Goal: Task Accomplishment & Management: Use online tool/utility

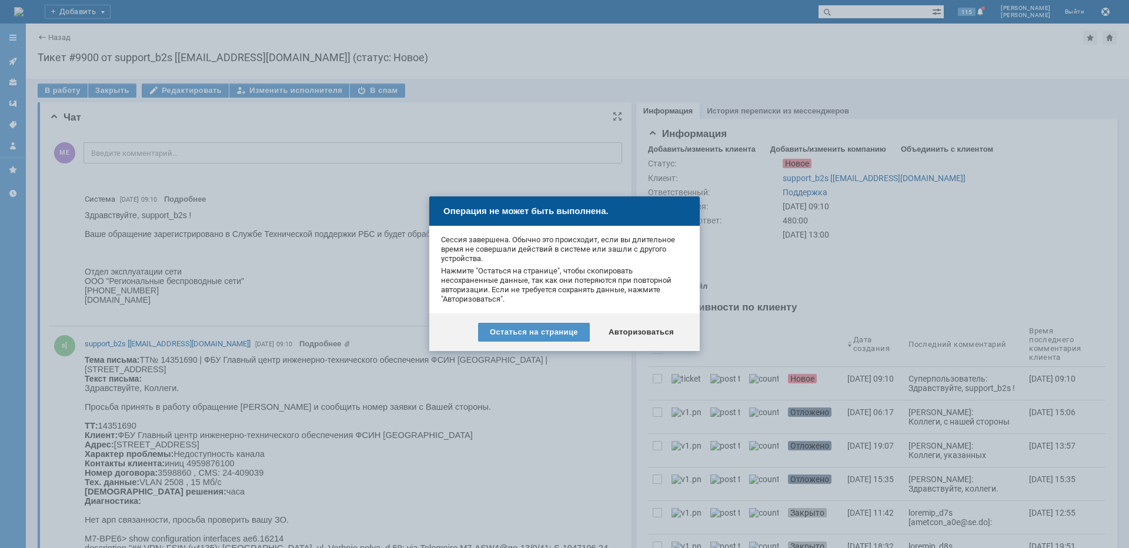
click at [559, 332] on div "Остаться на странице" at bounding box center [534, 332] width 112 height 19
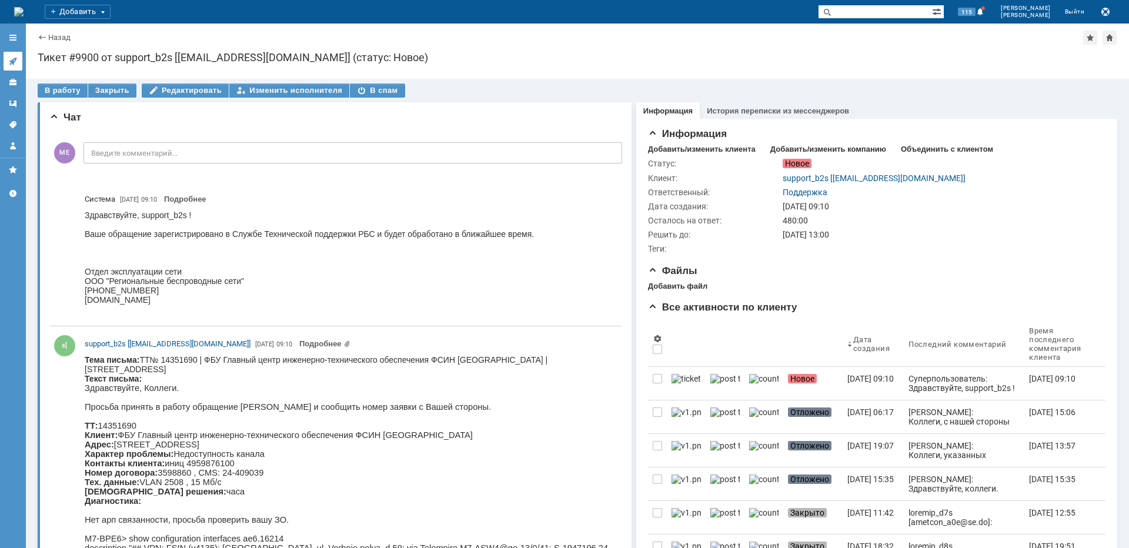
click at [12, 63] on icon at bounding box center [13, 62] width 8 height 8
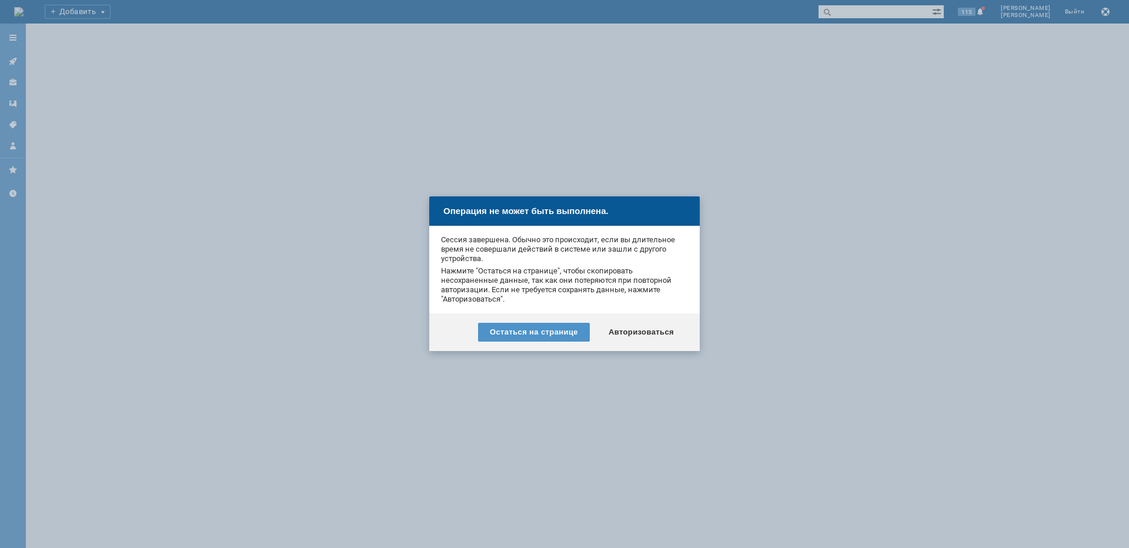
click at [625, 332] on div "Авторизоваться" at bounding box center [641, 332] width 89 height 19
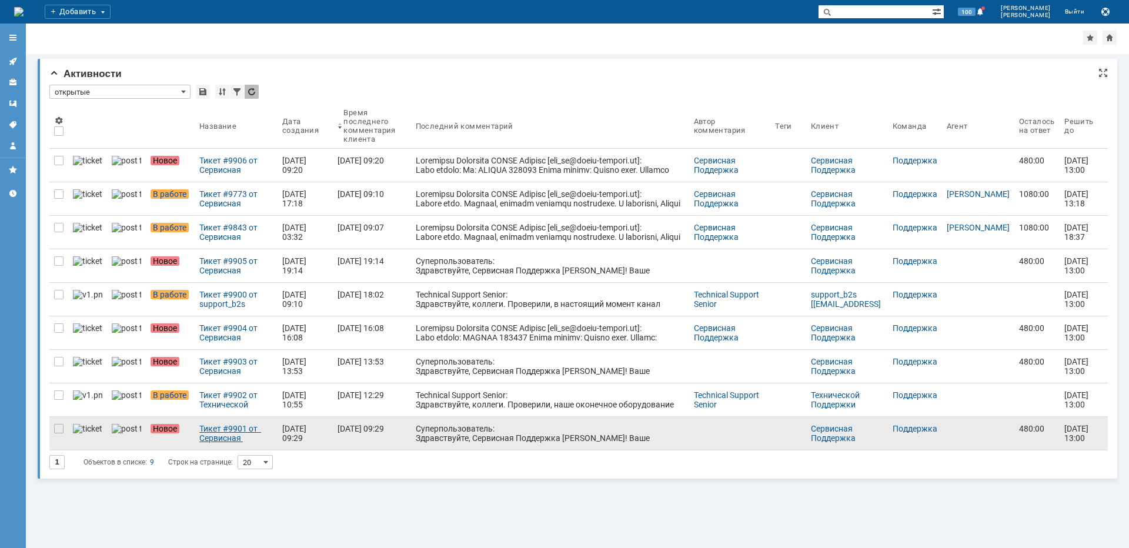
click at [205, 438] on div "Тикет #9901 от Сервисная Поддержка АКАДО Телеком [gms_ue@akado-telecom.ru] (ста…" at bounding box center [236, 433] width 74 height 19
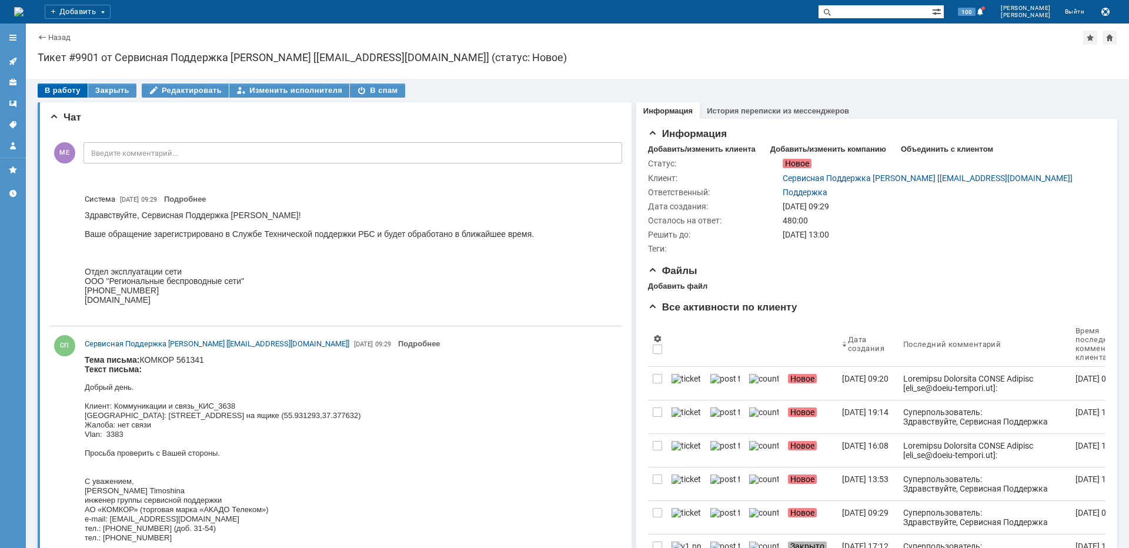
click at [62, 95] on div "В работу" at bounding box center [63, 91] width 50 height 14
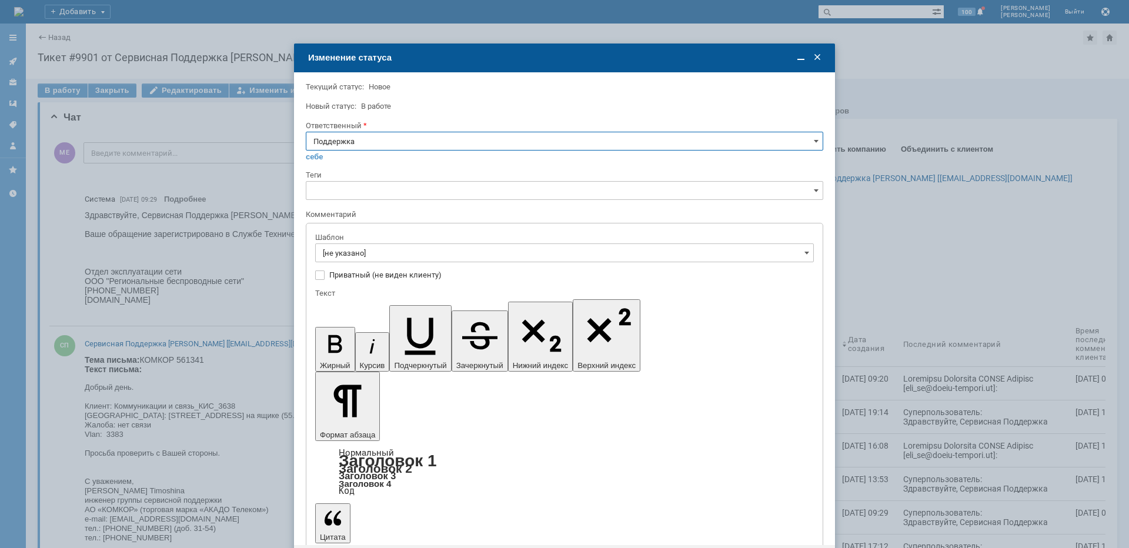
click at [389, 146] on input "Поддержка" at bounding box center [565, 141] width 518 height 19
click at [363, 258] on span "Майко Евгений" at bounding box center [565, 259] width 502 height 9
type input "Майко Евгений"
click at [371, 254] on input "[не указано]" at bounding box center [564, 253] width 499 height 19
type input "Майко Евгений"
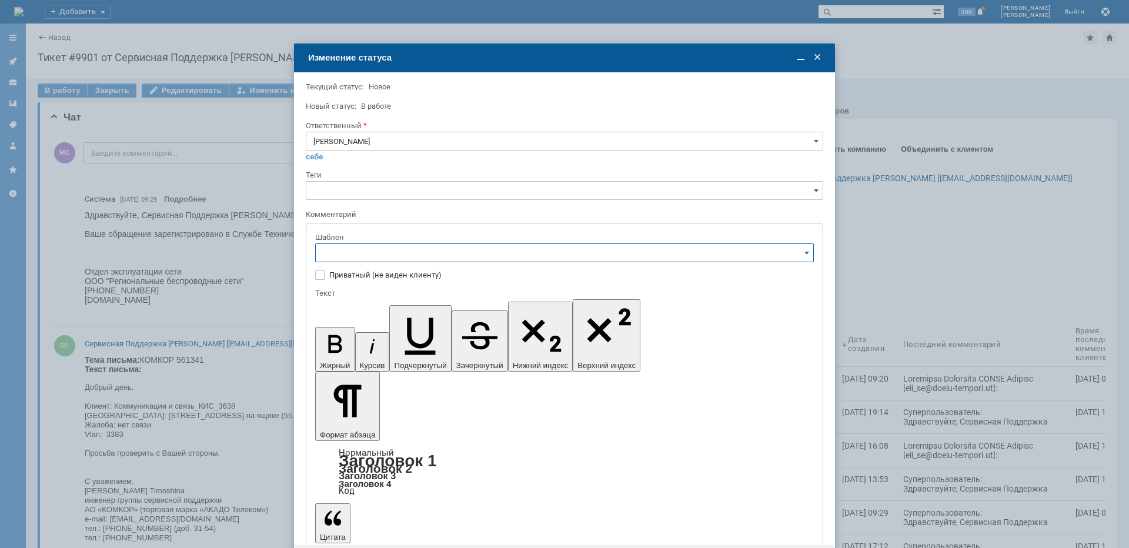
scroll to position [118, 0]
click at [418, 352] on span "[операторы] штатно маки" at bounding box center [564, 350] width 483 height 9
type input "[операторы] штатно маки"
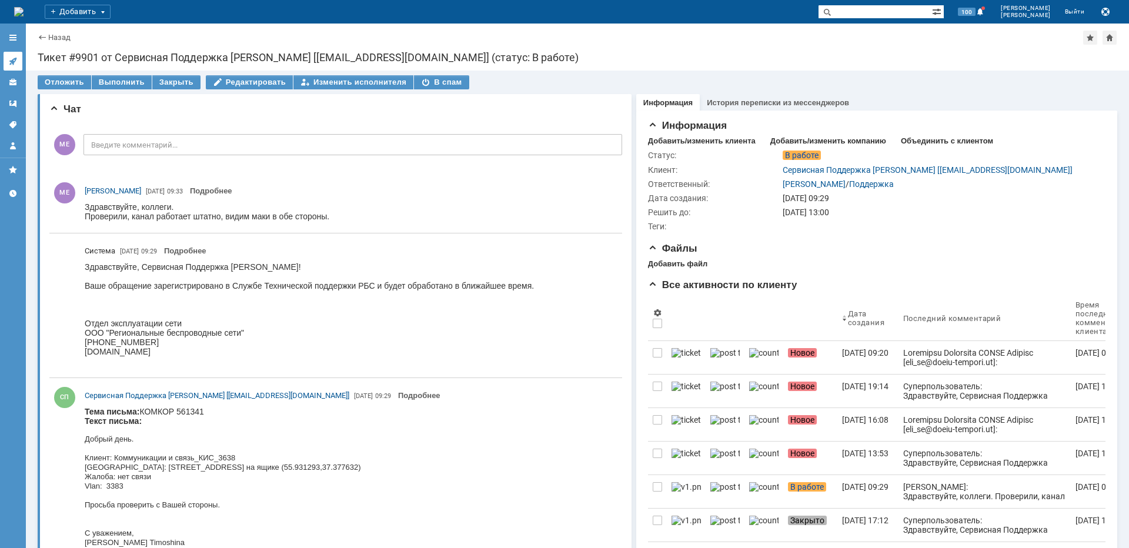
scroll to position [0, 0]
click at [13, 64] on icon at bounding box center [13, 62] width 8 height 8
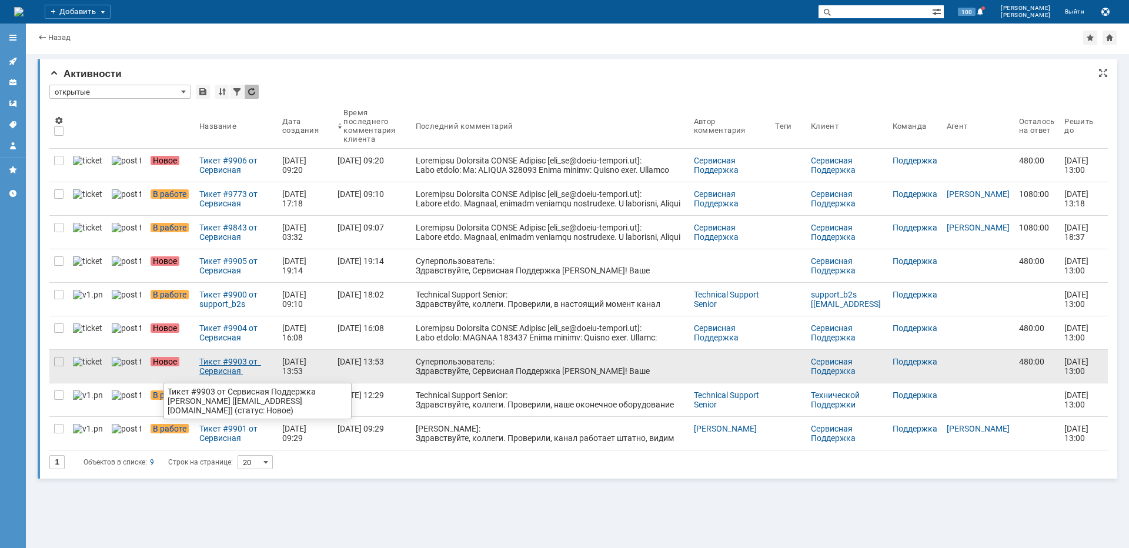
click at [207, 367] on div "Тикет #9903 от Сервисная Поддержка АКАДО Телеком [gms_ue@akado-telecom.ru] (ста…" at bounding box center [236, 366] width 74 height 19
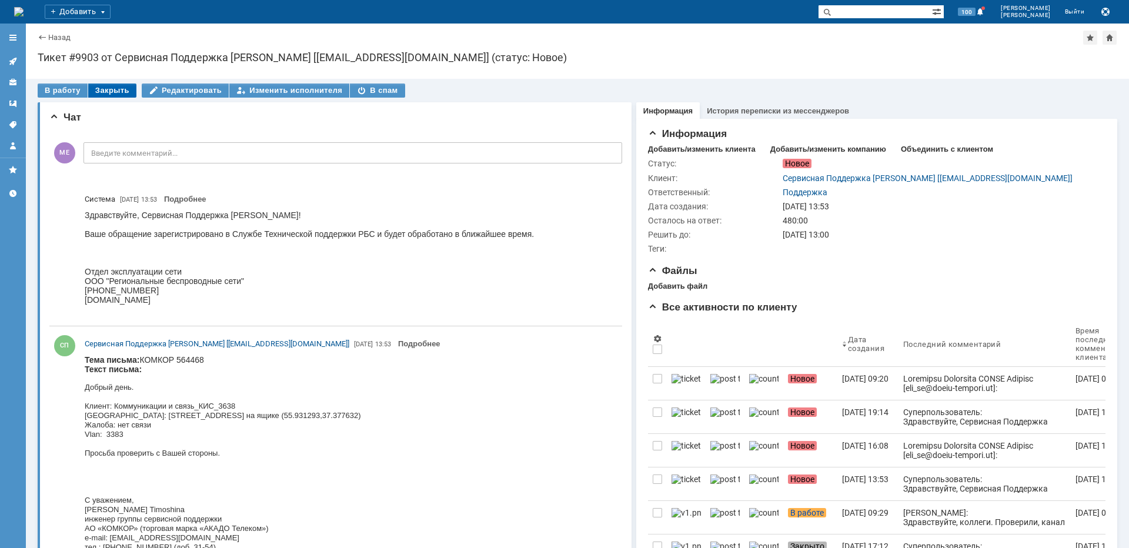
click at [112, 89] on div "Закрыть" at bounding box center [112, 91] width 48 height 14
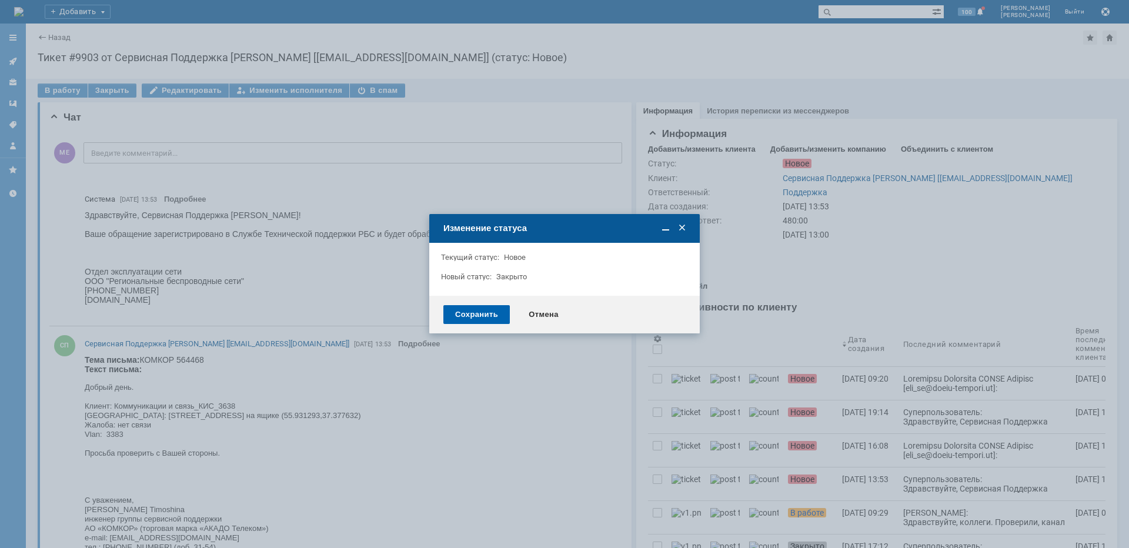
click at [466, 319] on div "Сохранить" at bounding box center [476, 314] width 66 height 19
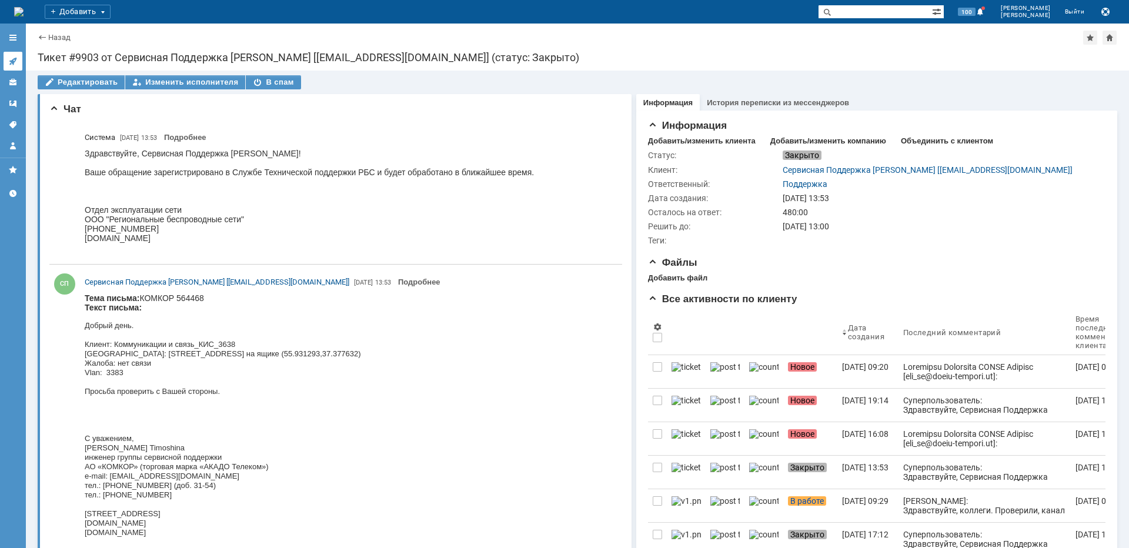
click at [15, 56] on icon at bounding box center [12, 60] width 9 height 9
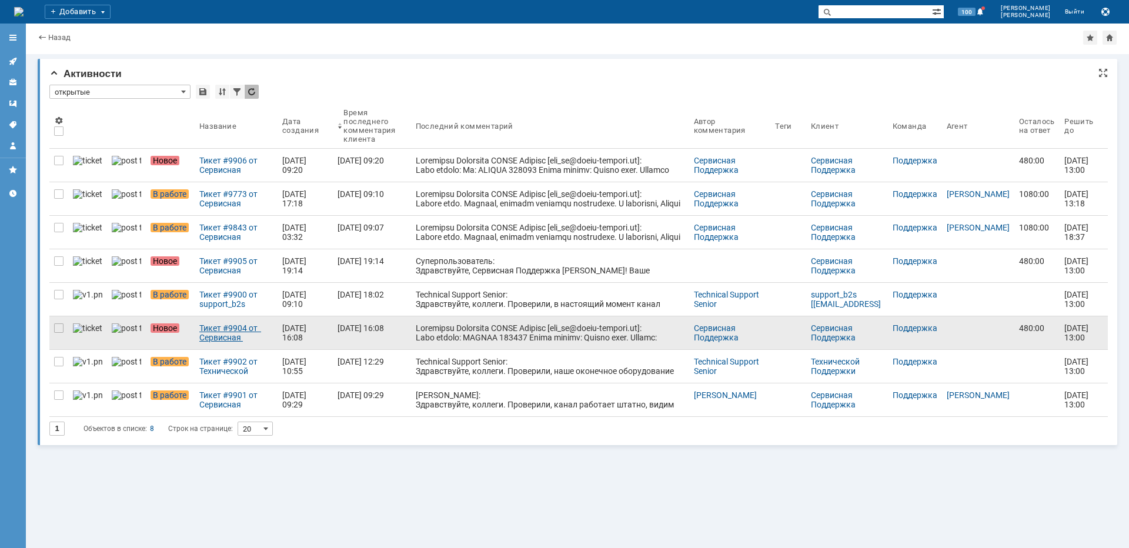
click at [211, 335] on div "Тикет #9904 от Сервисная Поддержка АКАДО Телеком [gms_ue@akado-telecom.ru] (ста…" at bounding box center [236, 333] width 74 height 19
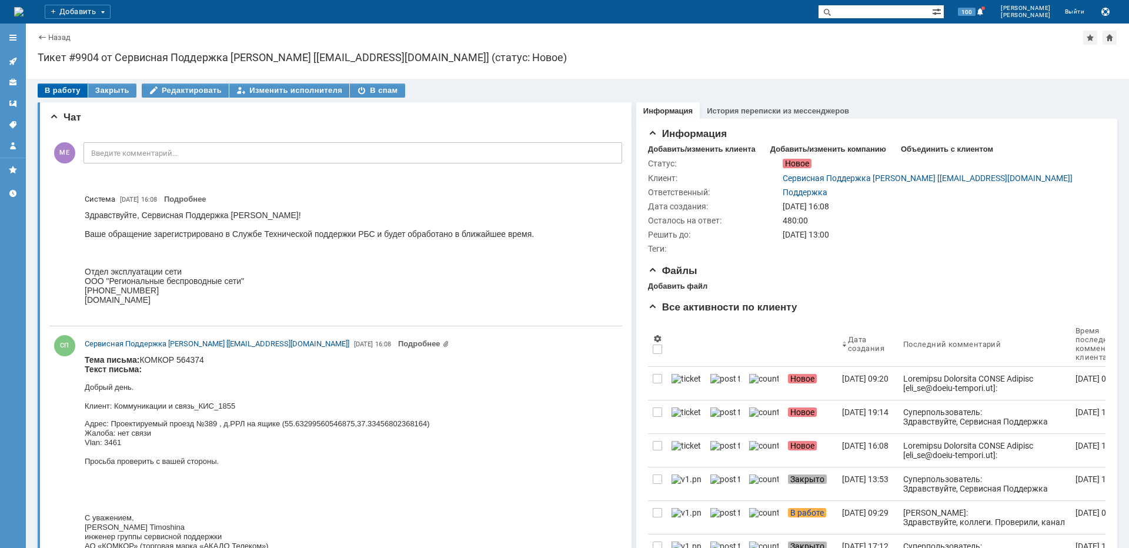
click at [51, 85] on div "В работу" at bounding box center [63, 91] width 50 height 14
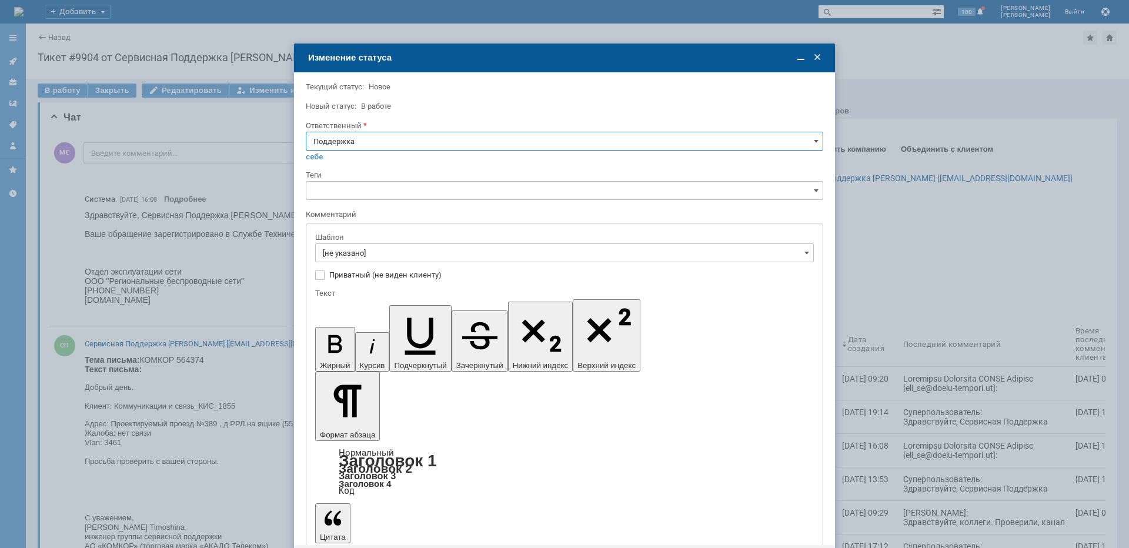
click at [403, 144] on input "Поддержка" at bounding box center [565, 141] width 518 height 19
click at [376, 259] on span "Майко Евгений" at bounding box center [565, 259] width 502 height 9
type input "Майко Евгений"
click at [375, 256] on input "[не указано]" at bounding box center [564, 253] width 499 height 19
type input "Майко Евгений"
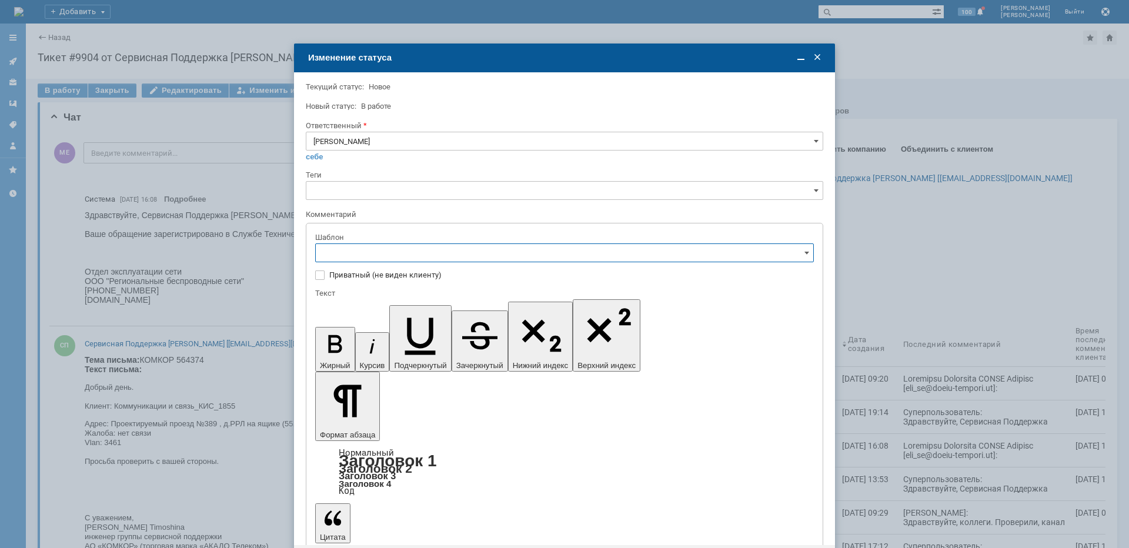
scroll to position [118, 0]
click at [405, 356] on div "[операторы] штатно маки" at bounding box center [565, 351] width 498 height 19
type input "[операторы] штатно маки"
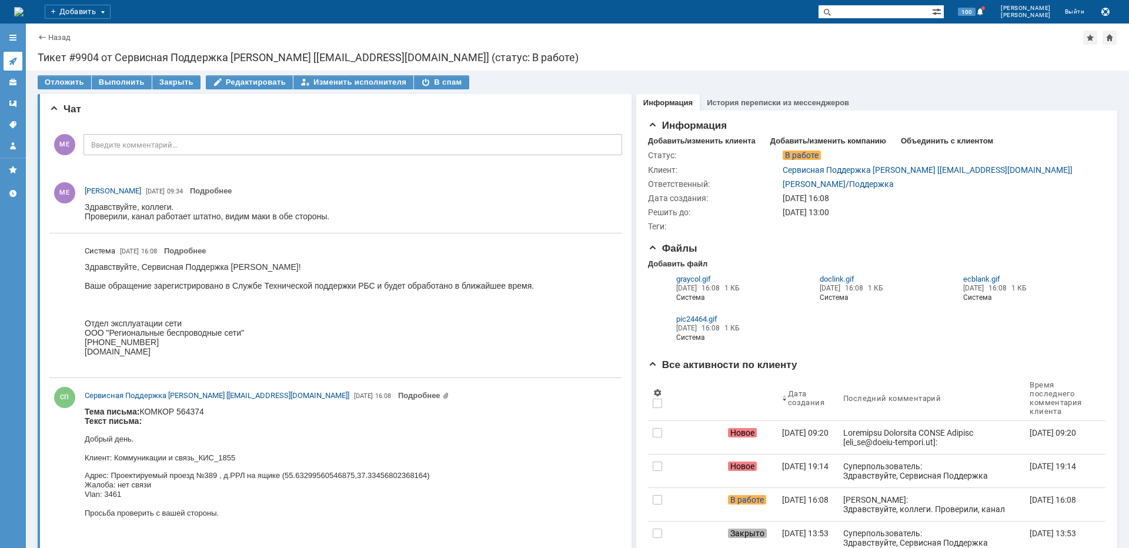
scroll to position [0, 0]
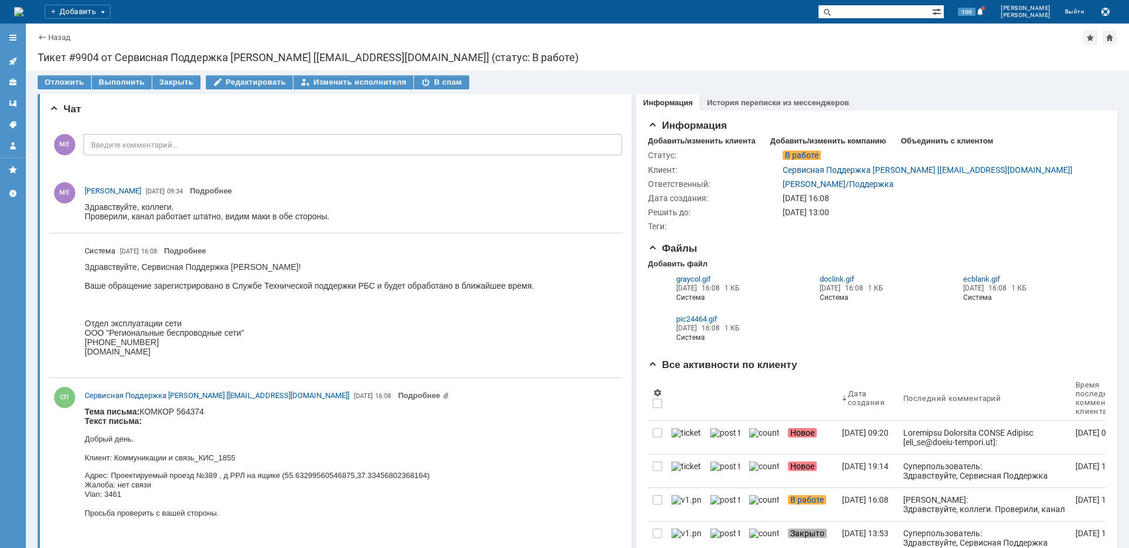
click at [15, 61] on icon at bounding box center [12, 60] width 9 height 9
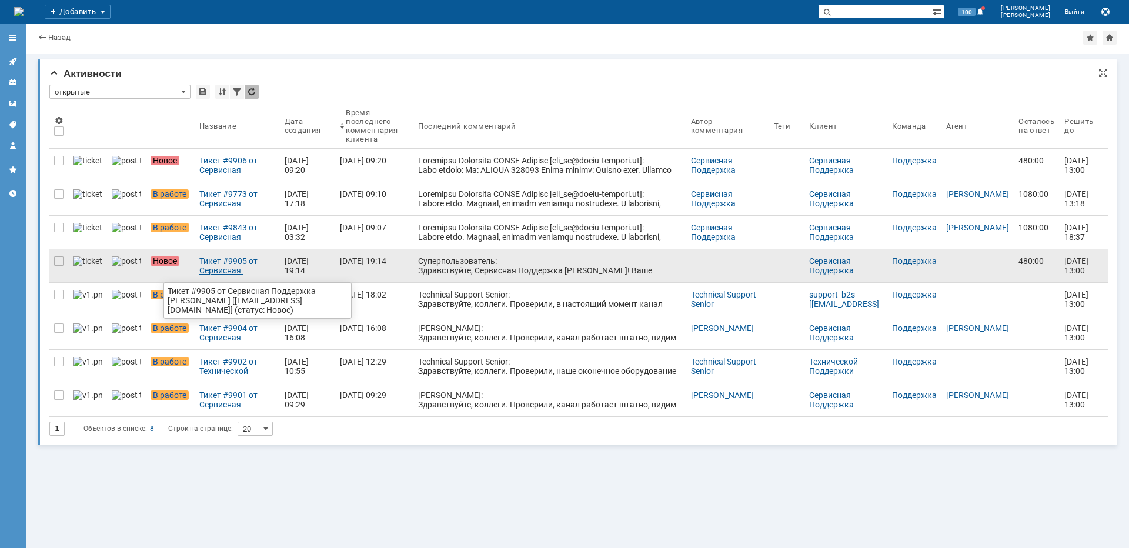
click at [202, 269] on div "Тикет #9905 от Сервисная Поддержка АКАДО Телеком [gms_ue@akado-telecom.ru] (ста…" at bounding box center [237, 265] width 76 height 19
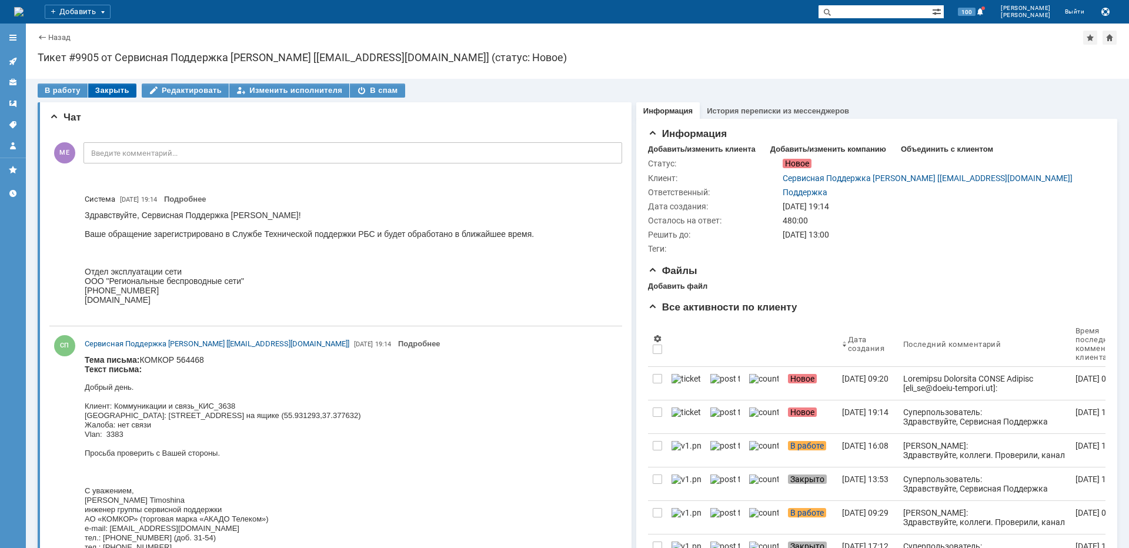
click at [105, 92] on div "Закрыть" at bounding box center [112, 91] width 48 height 14
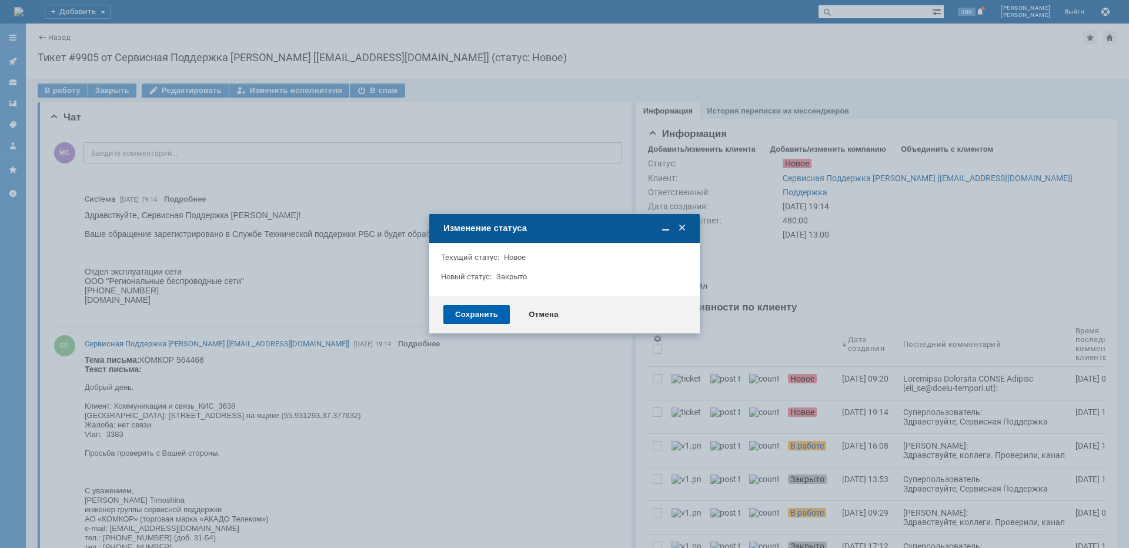
click at [476, 312] on div "Сохранить" at bounding box center [476, 314] width 66 height 19
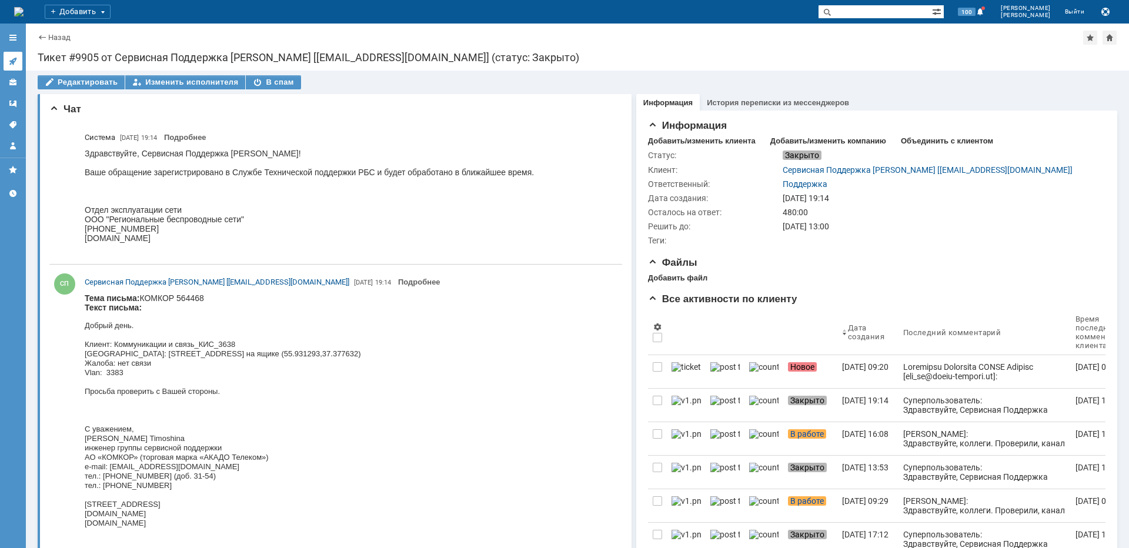
click at [8, 59] on link at bounding box center [13, 61] width 19 height 19
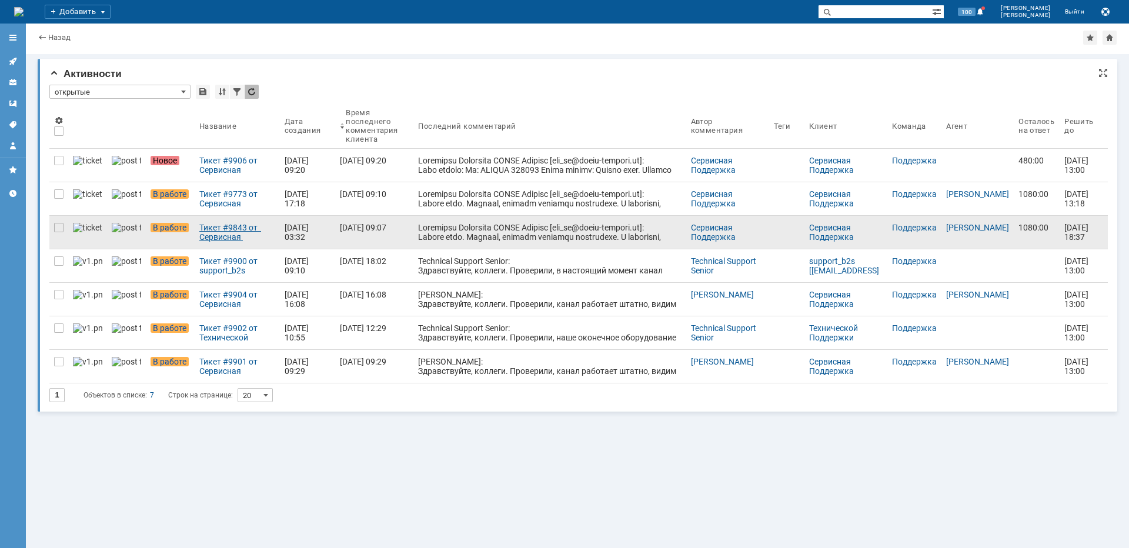
click at [206, 235] on div "Тикет #9843 от Сервисная Поддержка АКАДО Телеком [gms_ue@akado-telecom.ru] (ста…" at bounding box center [237, 232] width 76 height 19
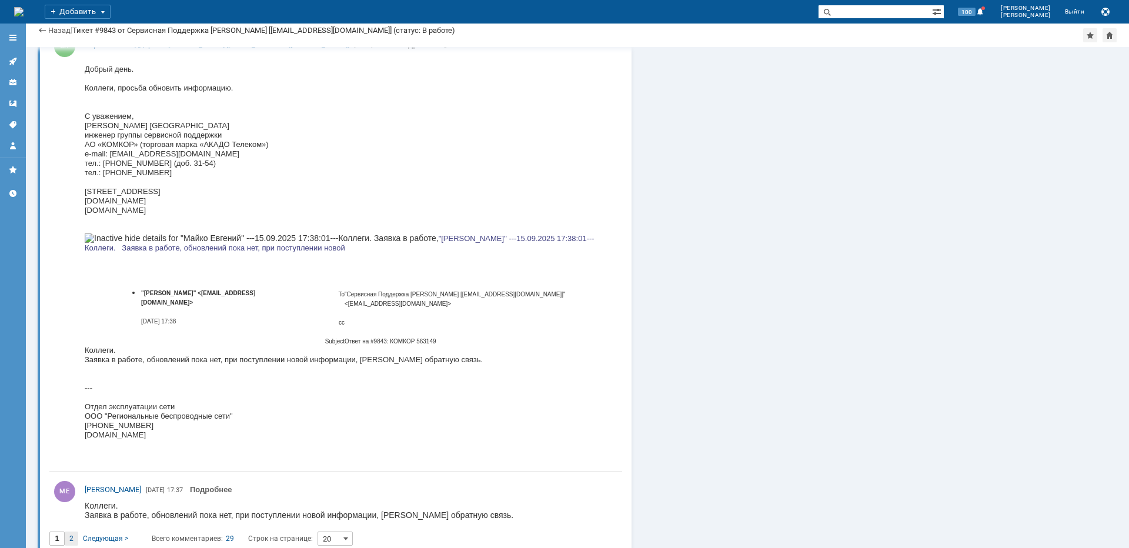
click at [72, 535] on span "2" at bounding box center [71, 539] width 4 height 8
type input "2"
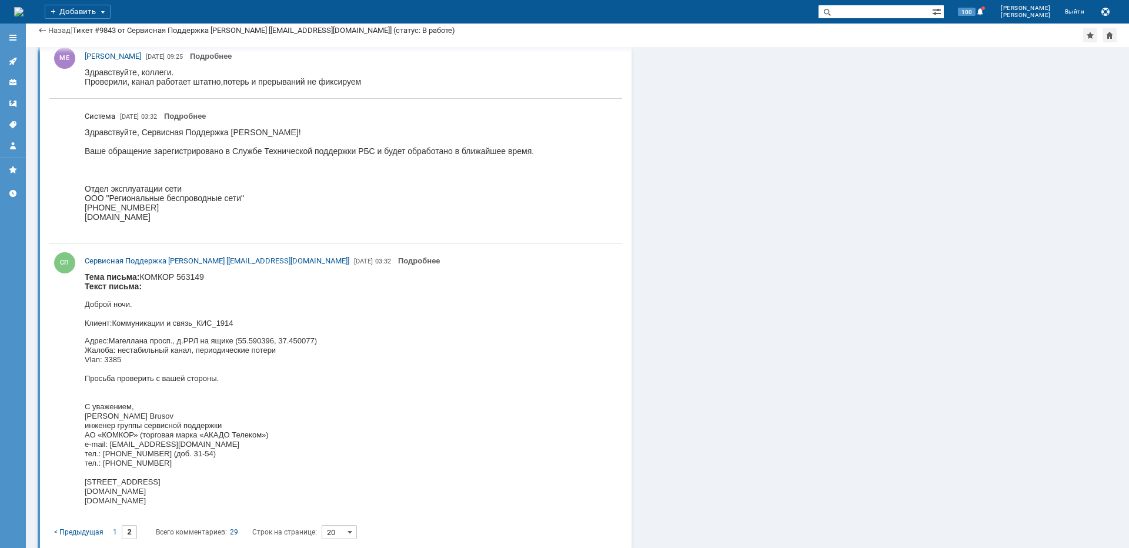
click at [17, 63] on icon at bounding box center [12, 60] width 9 height 9
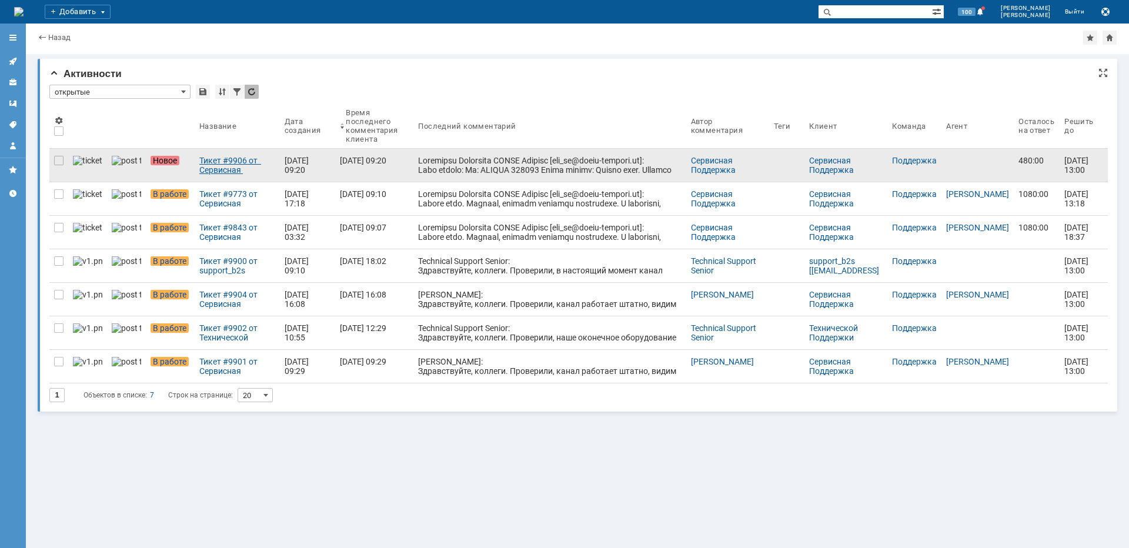
click at [215, 167] on div "Тикет #9906 от Сервисная Поддержка АКАДО Телеком [gms_ue@akado-telecom.ru] (ста…" at bounding box center [237, 165] width 76 height 19
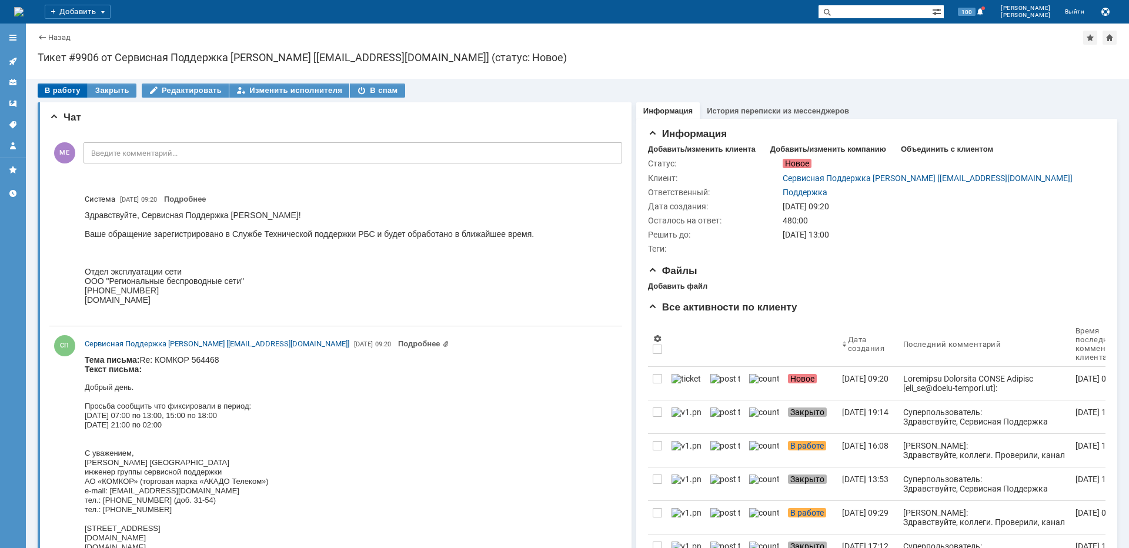
click at [62, 88] on div "В работу" at bounding box center [63, 91] width 50 height 14
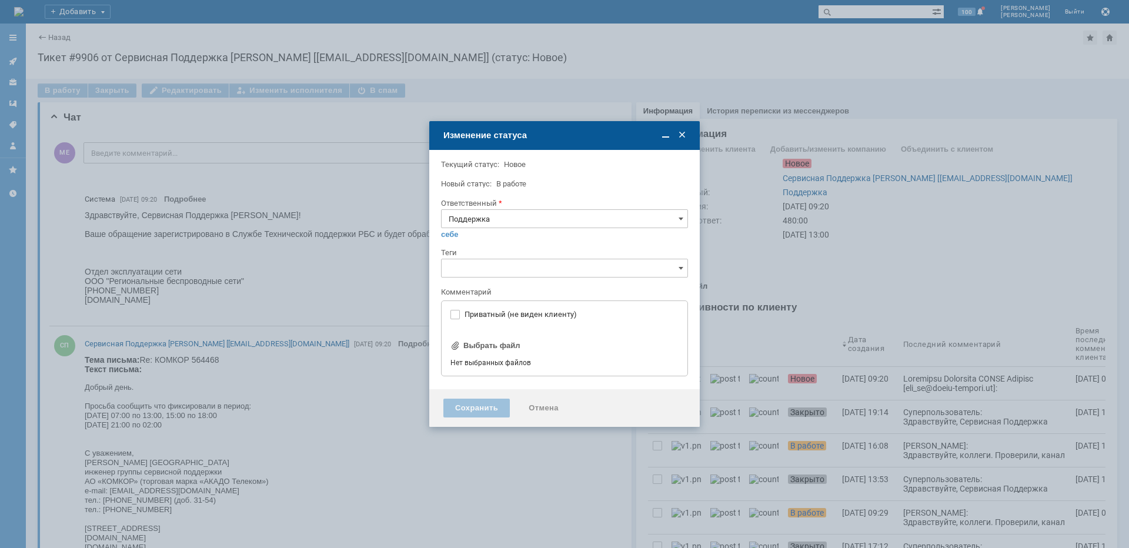
type input "[не указано]"
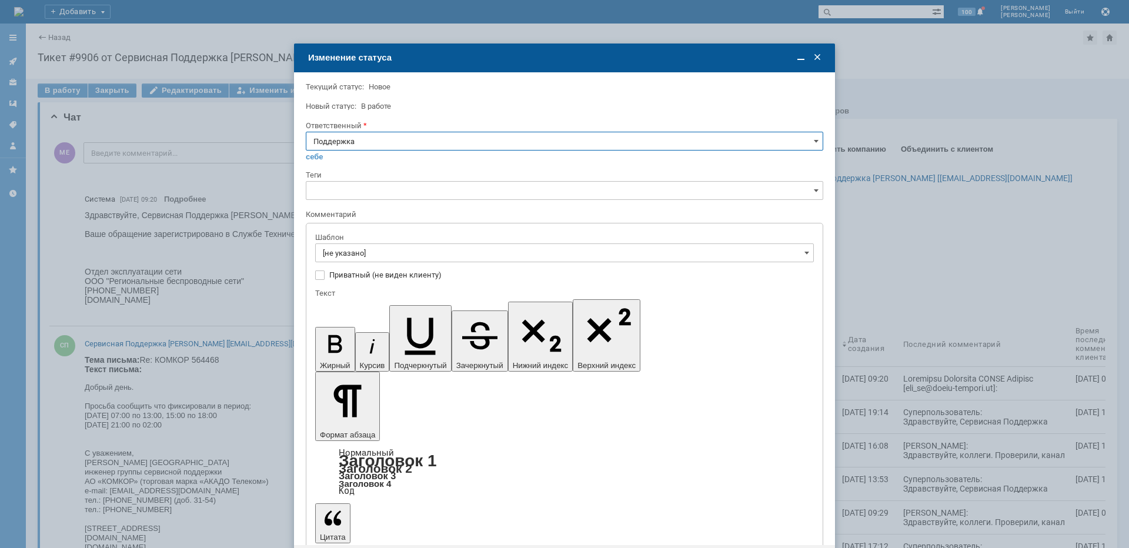
click at [391, 146] on input "Поддержка" at bounding box center [565, 141] width 518 height 19
click at [363, 258] on span "Майко Евгений" at bounding box center [565, 259] width 502 height 9
click at [362, 243] on div "Шаблон" at bounding box center [564, 237] width 499 height 11
type input "Майко Евгений"
click at [356, 258] on input "[не указано]" at bounding box center [564, 253] width 499 height 19
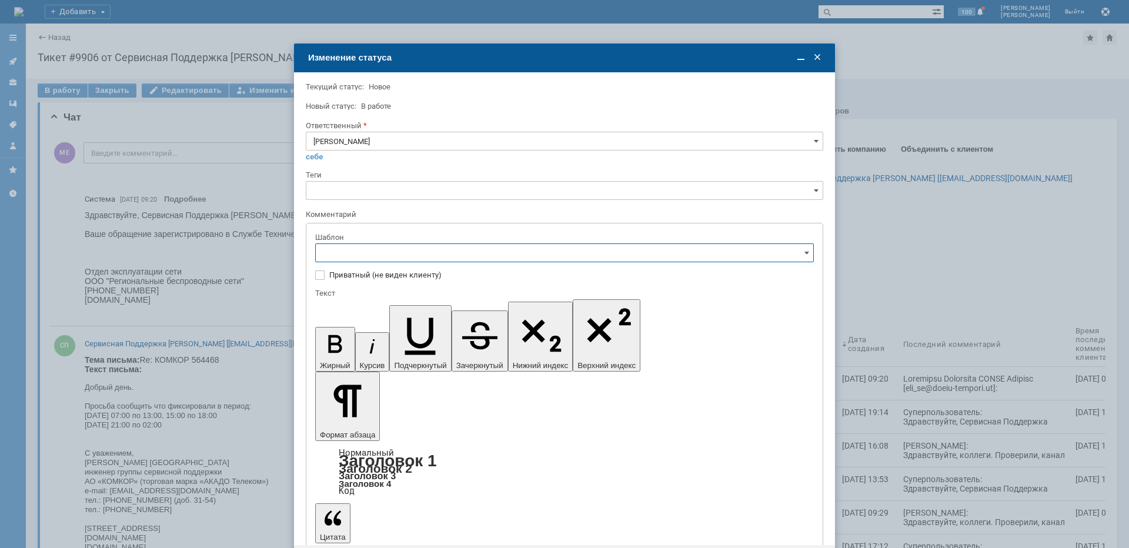
scroll to position [176, 0]
click at [415, 331] on span "[операторы] штатно потерь нет" at bounding box center [564, 330] width 483 height 9
type input "[операторы] штатно потерь нет"
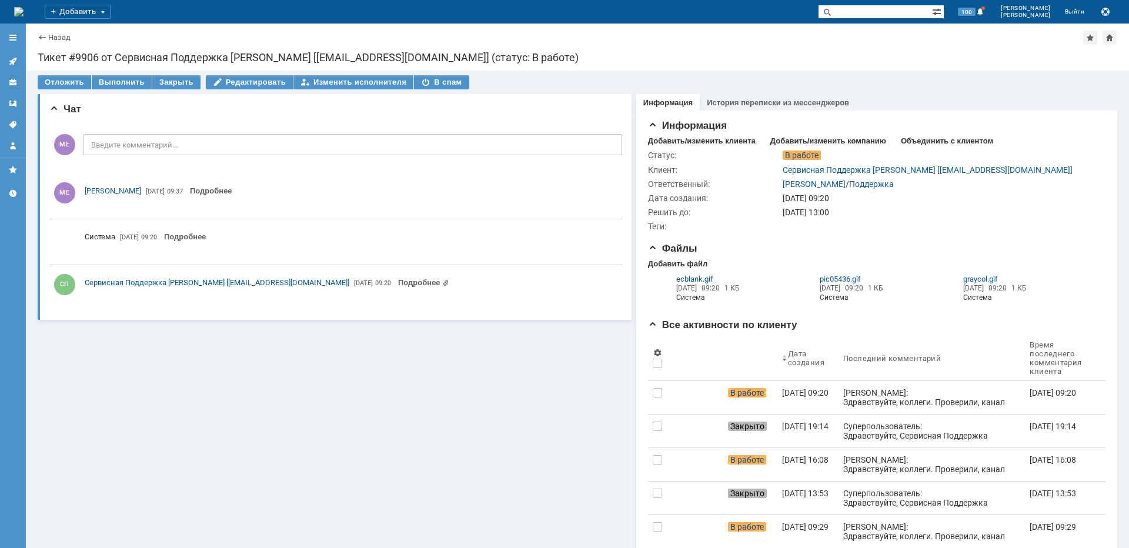
scroll to position [0, 0]
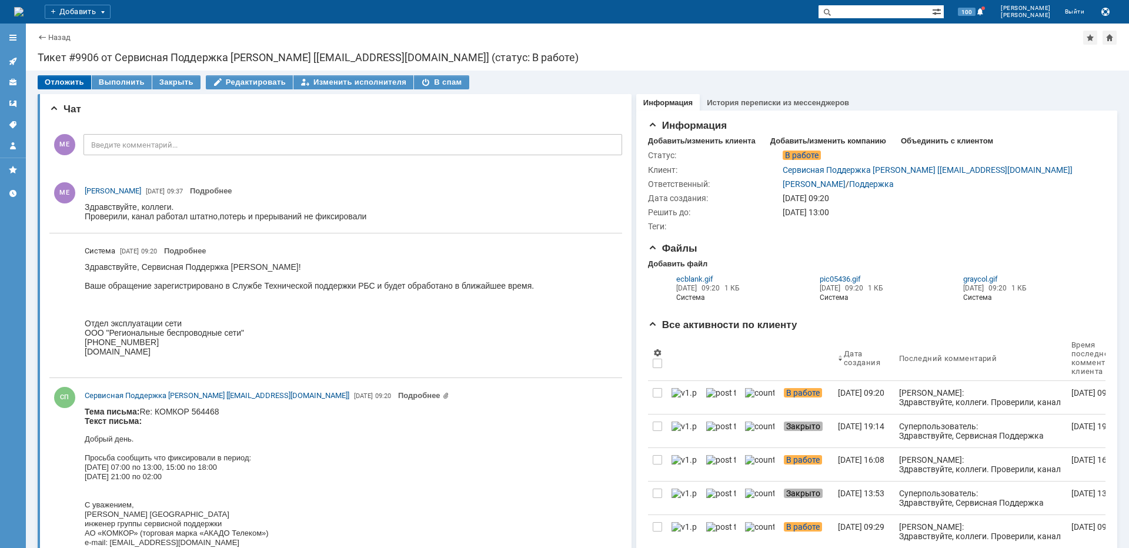
click at [49, 85] on div "Отложить" at bounding box center [65, 82] width 54 height 14
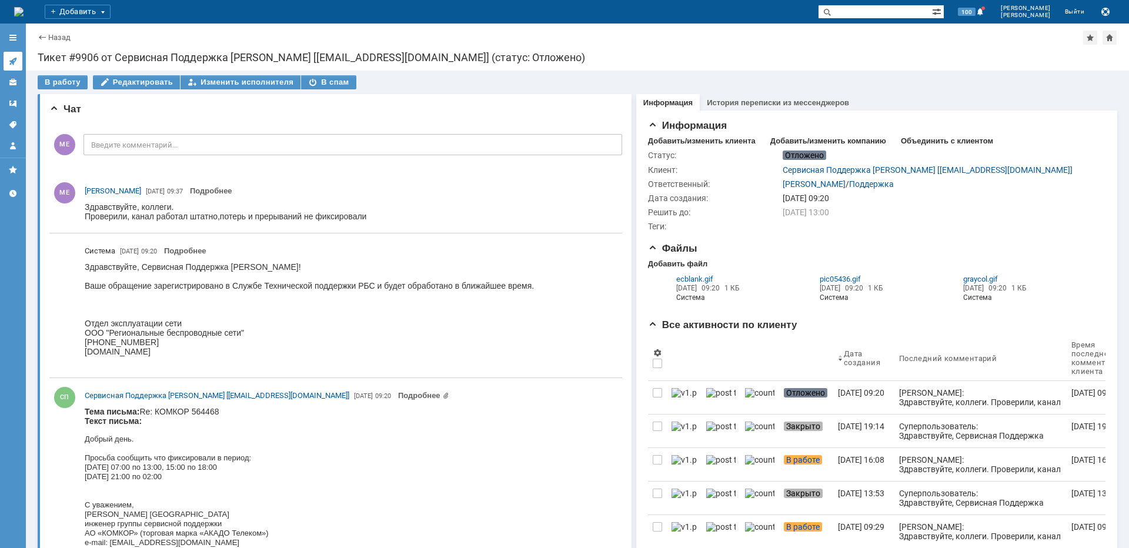
click at [16, 59] on icon at bounding box center [13, 62] width 8 height 8
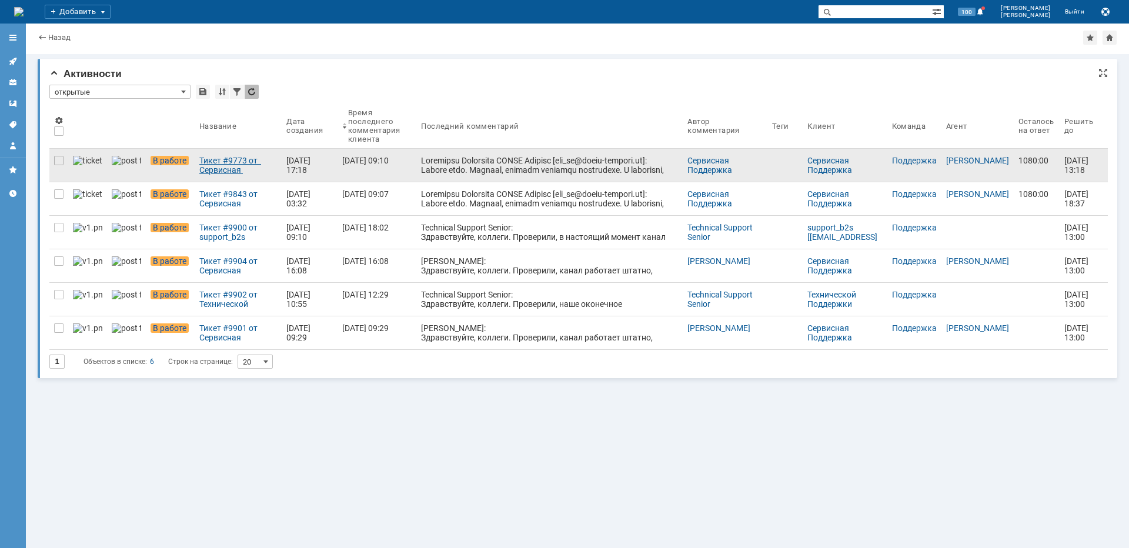
click at [199, 164] on div "Тикет #9773 от Сервисная Поддержка АКАДО Телеком [gms_ue@akado-telecom.ru] (ста…" at bounding box center [238, 165] width 78 height 19
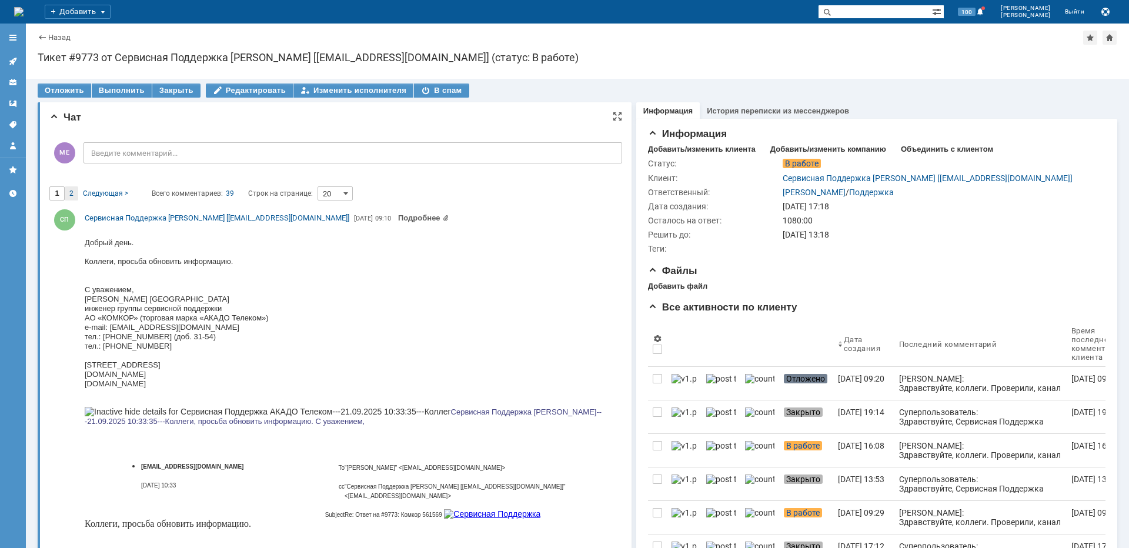
click at [75, 191] on div "2" at bounding box center [72, 193] width 14 height 14
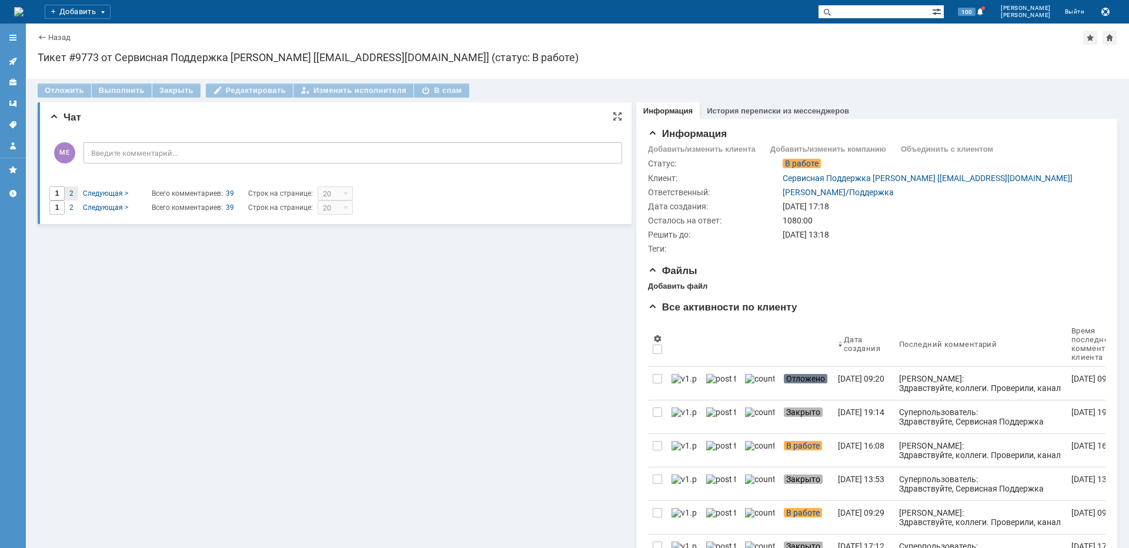
type input "2"
